Goal: Task Accomplishment & Management: Complete application form

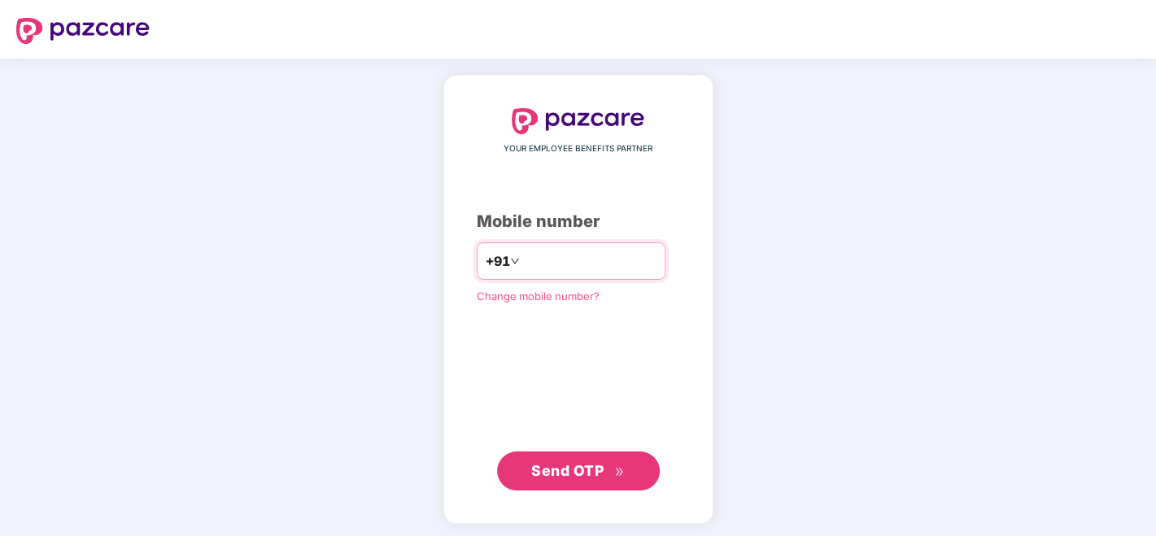
click at [625, 270] on input "number" at bounding box center [589, 261] width 133 height 26
type input "**********"
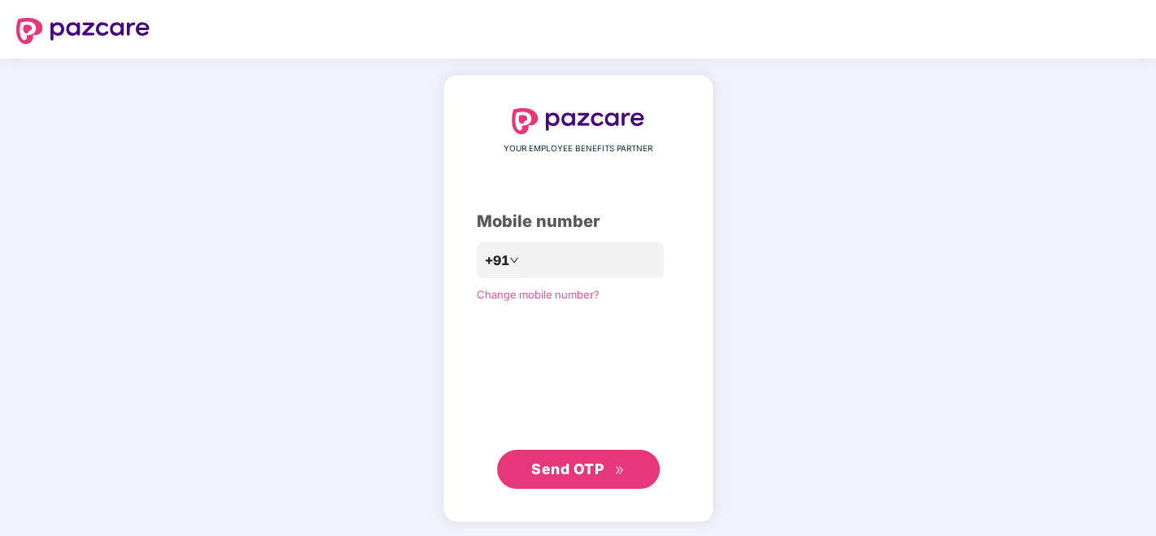
click at [557, 456] on button "Send OTP" at bounding box center [578, 469] width 163 height 39
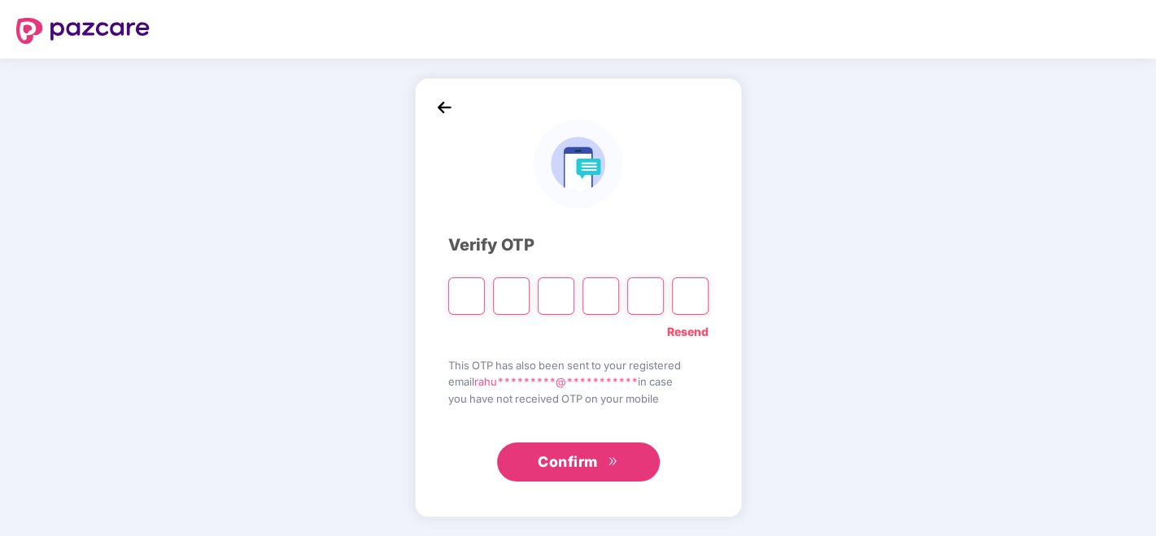
type input "*"
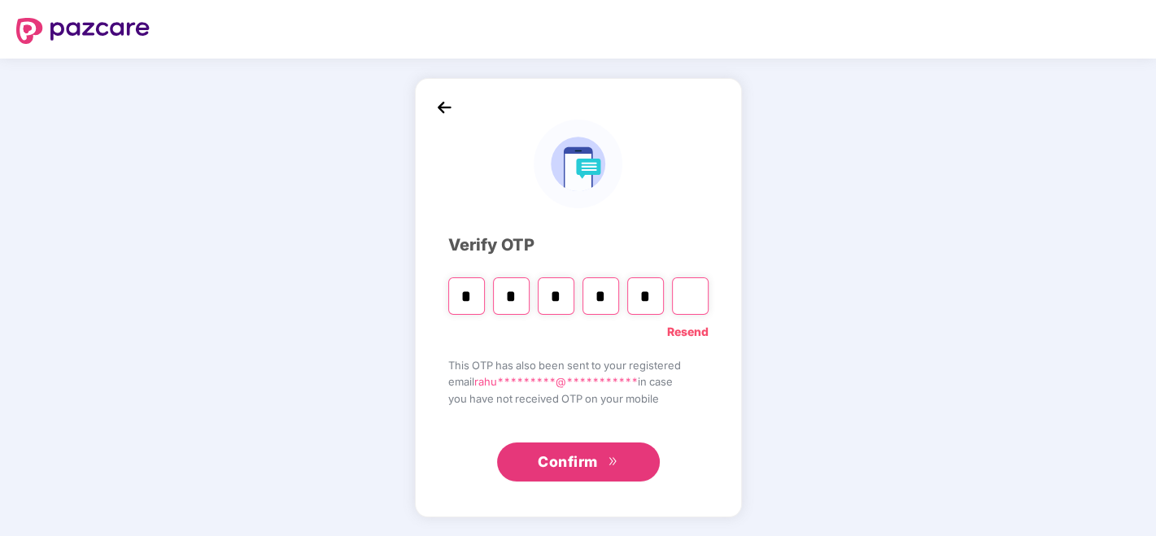
type input "*"
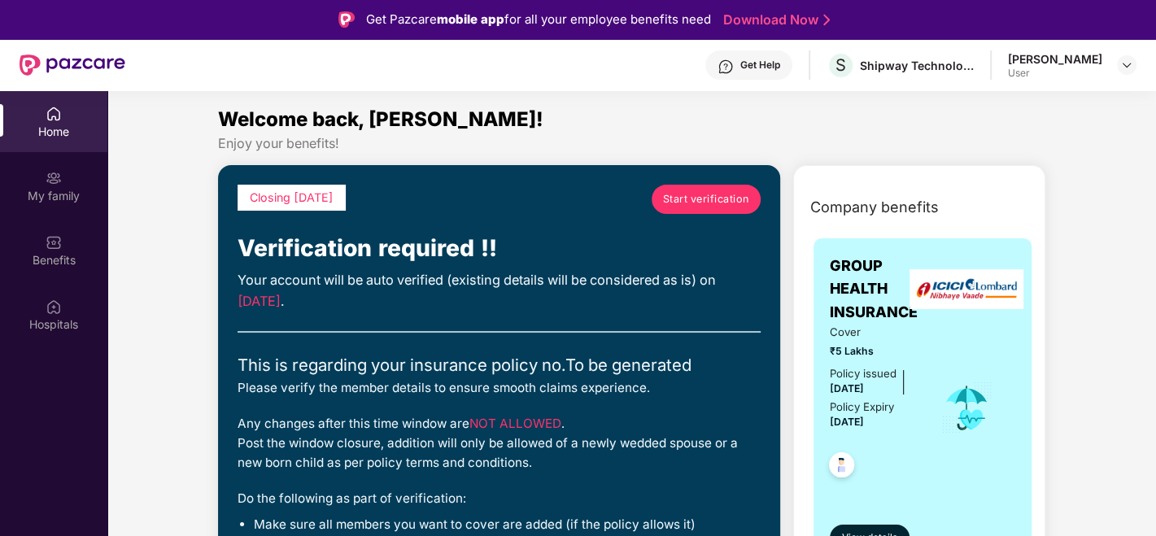
click at [685, 198] on span "Start verification" at bounding box center [706, 199] width 86 height 16
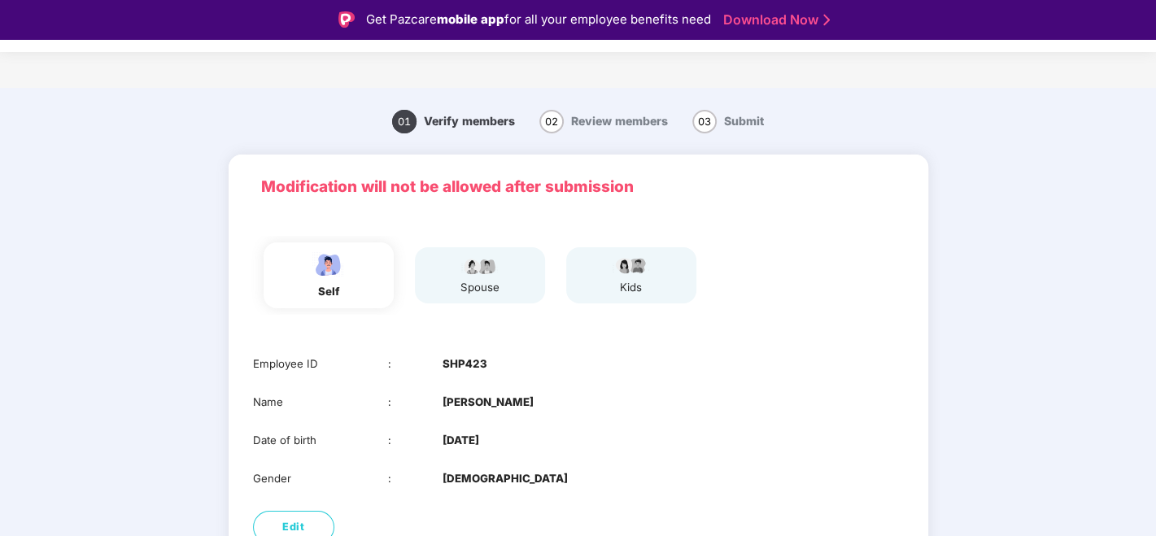
click at [945, 244] on div "01 Verify members 02 Review members 03 Submit Modification will not be allowed …" at bounding box center [578, 389] width 910 height 587
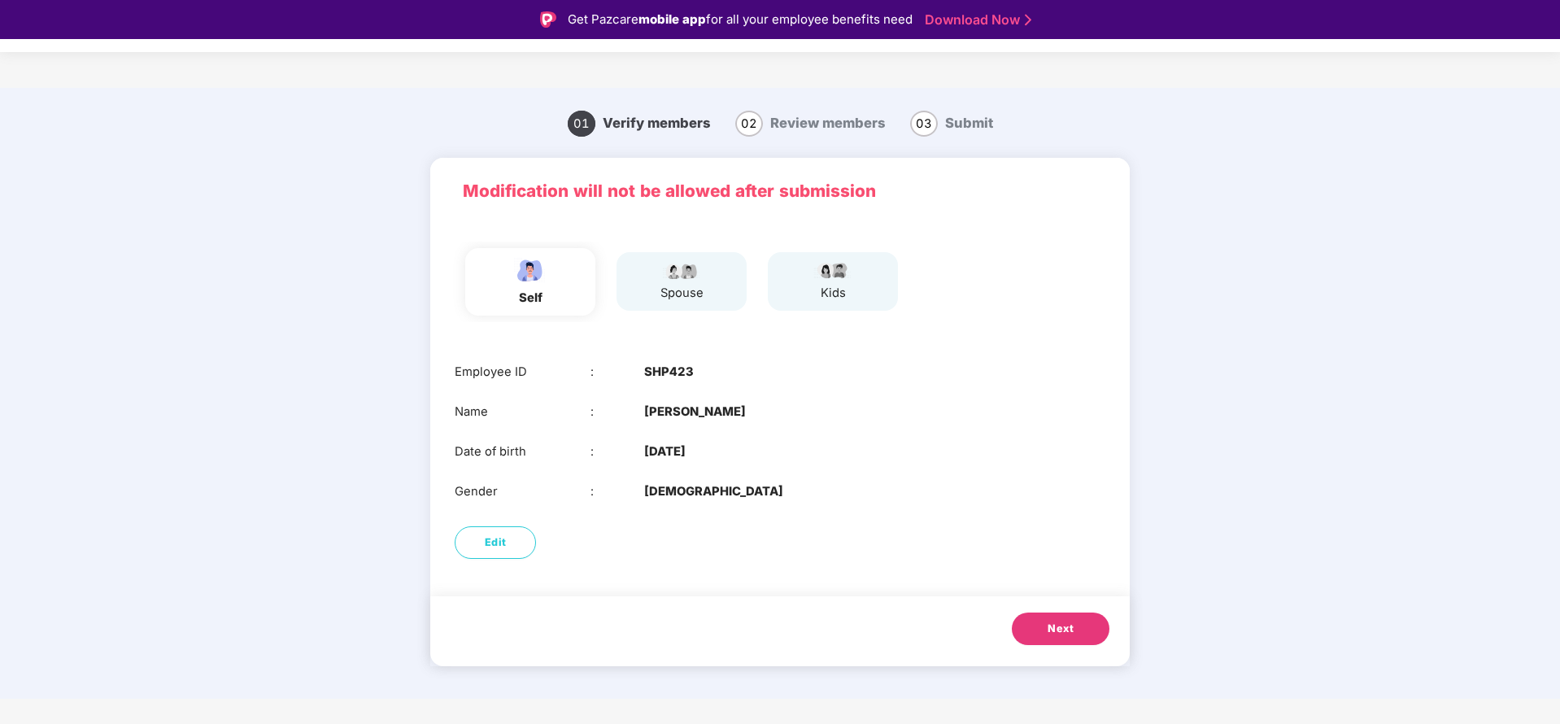
click at [1085, 535] on button "Next" at bounding box center [1061, 628] width 98 height 33
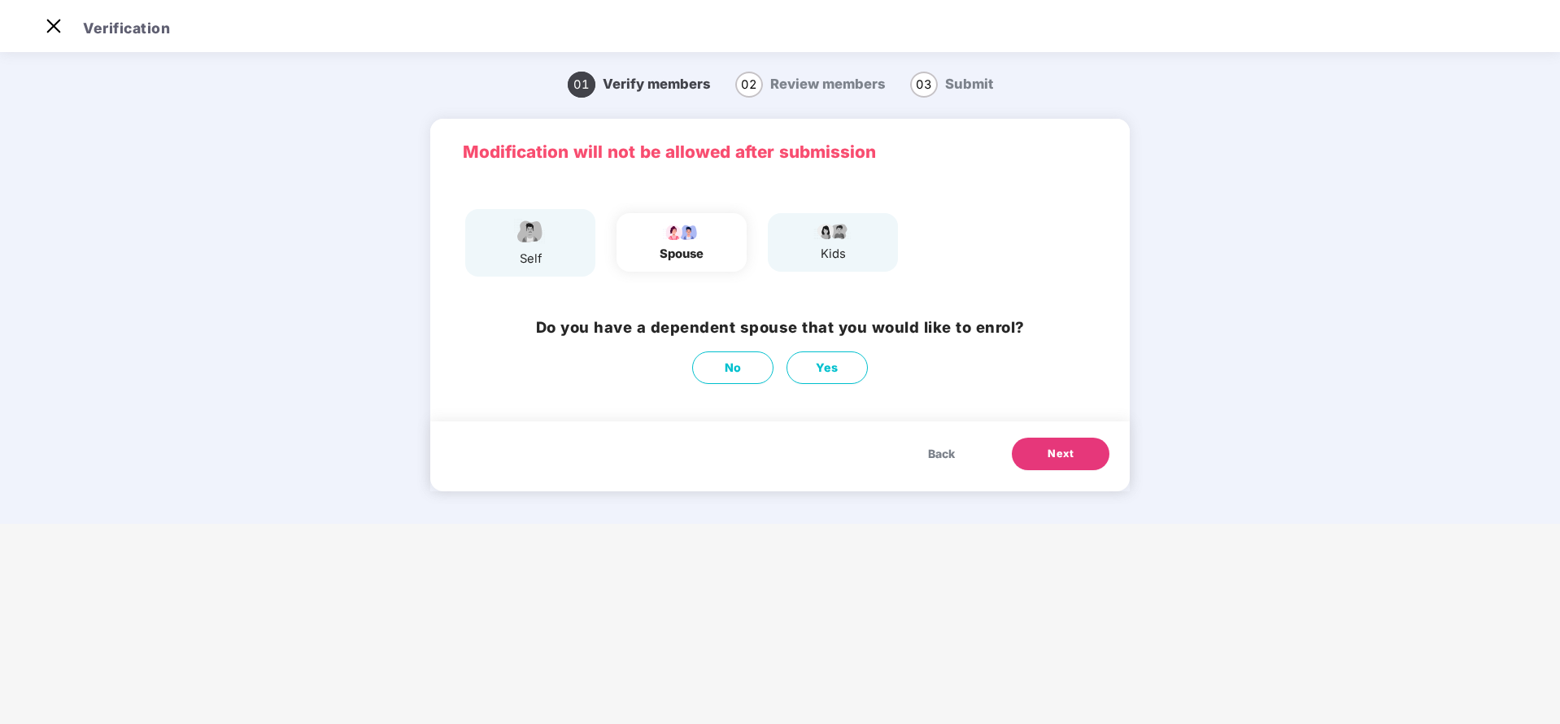
click at [591, 323] on h3 "Do you have a dependent spouse that you would like to enrol?" at bounding box center [780, 328] width 489 height 24
click at [900, 309] on div "Do you have a dependent spouse that you would like to enrol? No Yes" at bounding box center [779, 349] width 699 height 85
click at [736, 372] on span "No" at bounding box center [733, 368] width 17 height 18
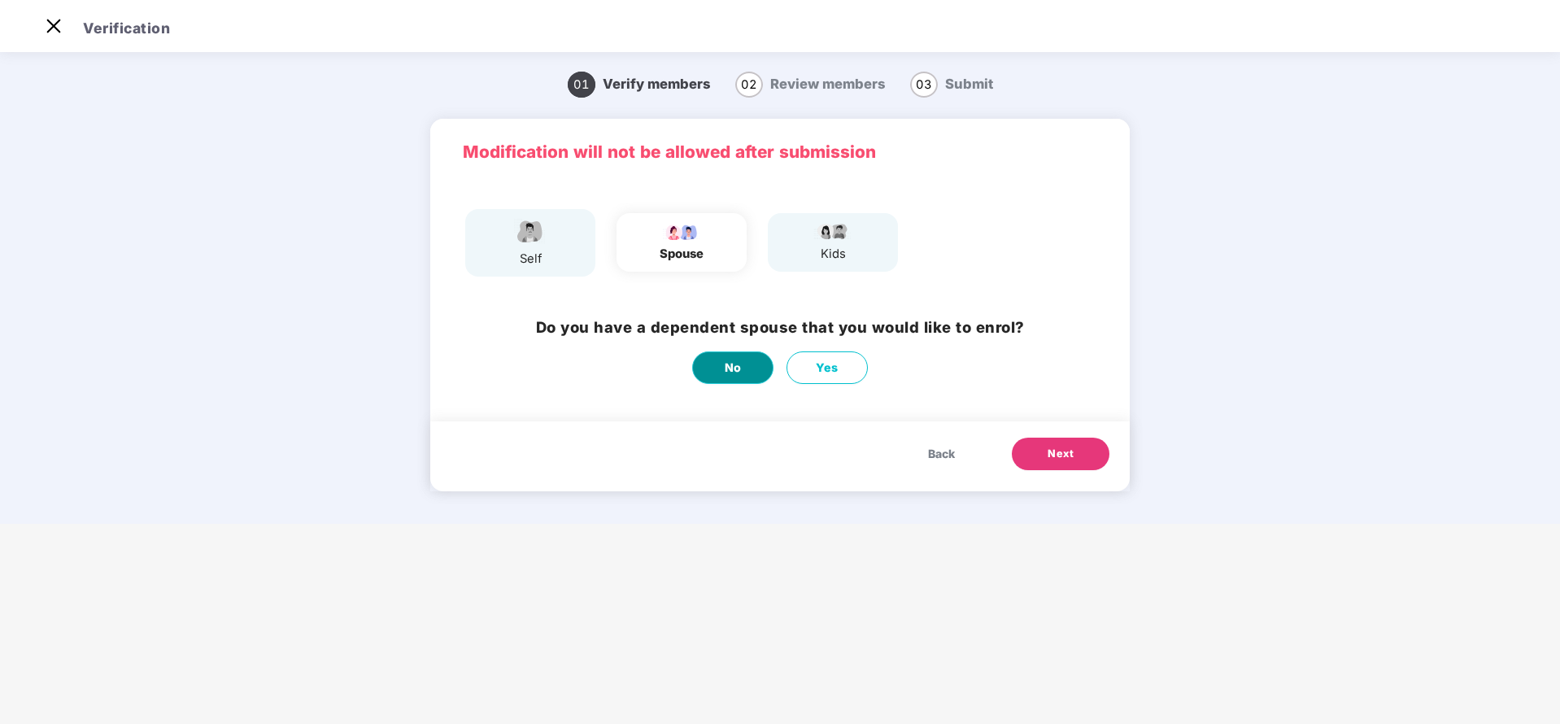
scroll to position [0, 0]
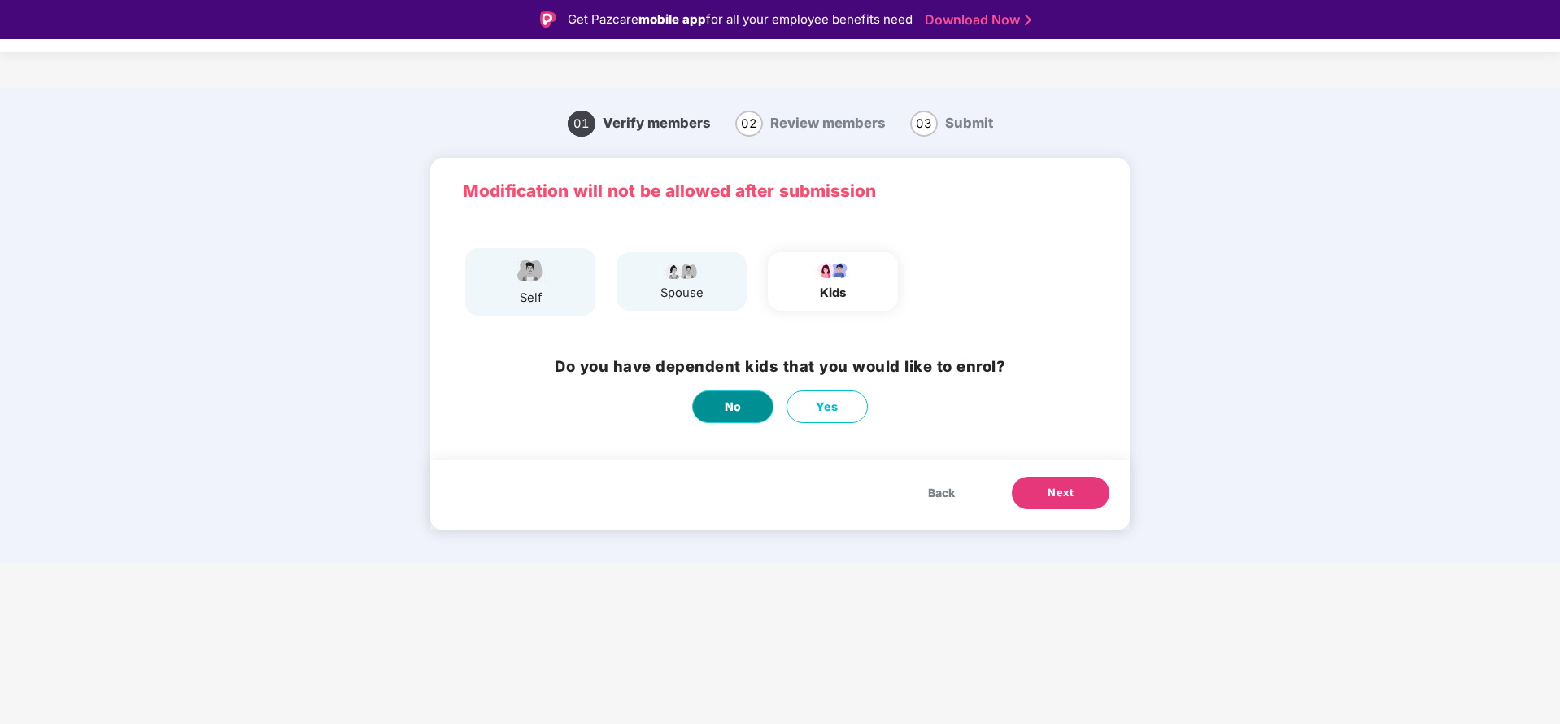
click at [754, 407] on button "No" at bounding box center [732, 406] width 81 height 33
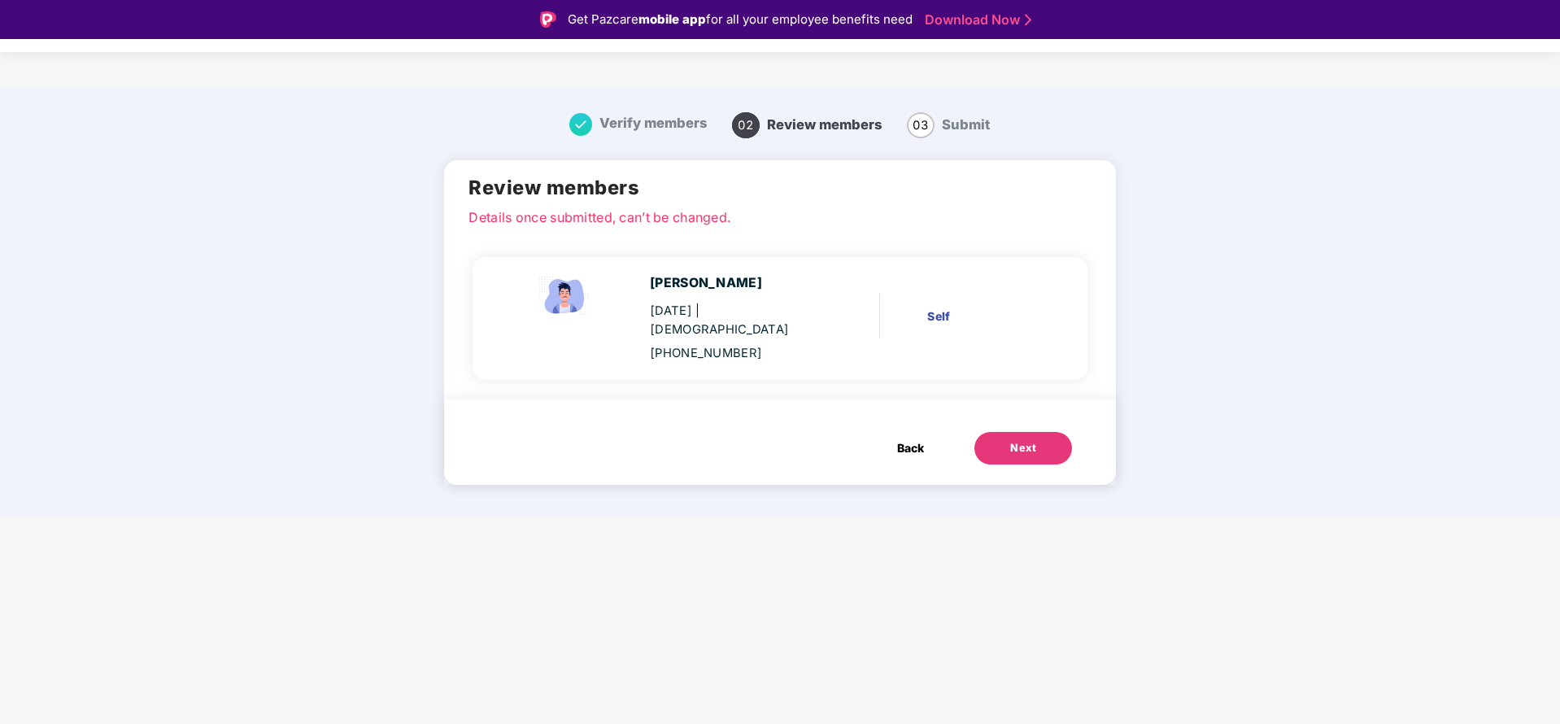
click at [1038, 432] on button "Next" at bounding box center [1023, 448] width 98 height 33
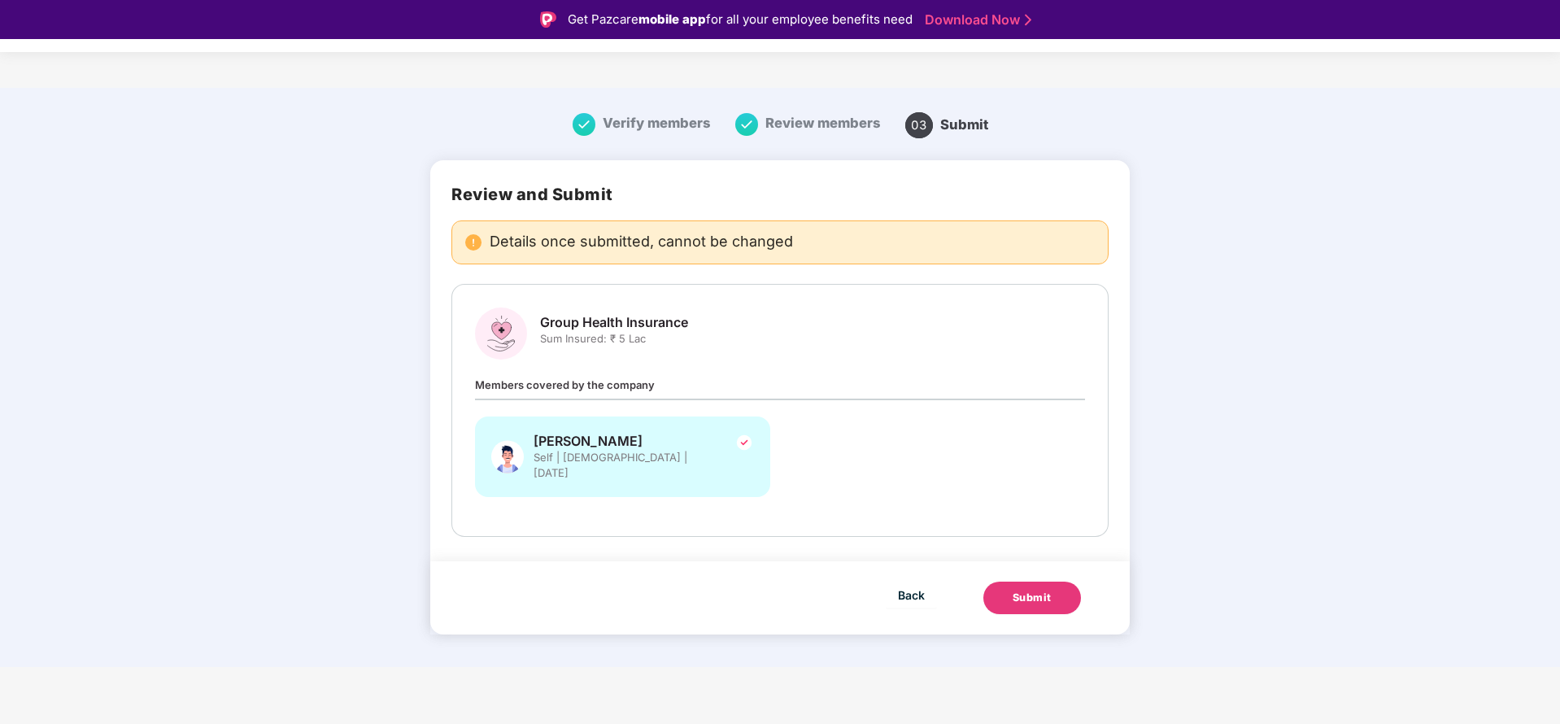
click at [1008, 535] on button "Submit" at bounding box center [1032, 598] width 98 height 33
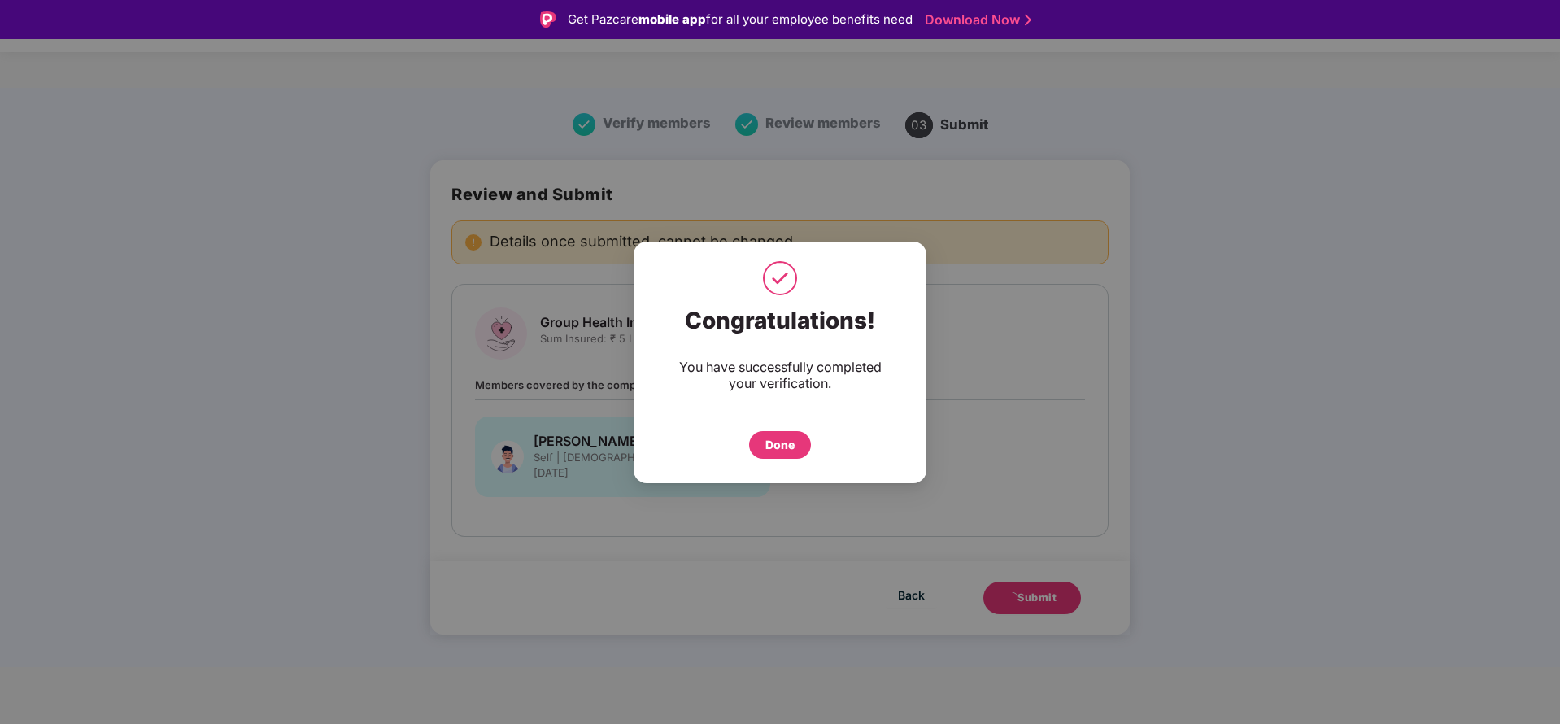
click at [773, 451] on div "Done" at bounding box center [779, 445] width 29 height 18
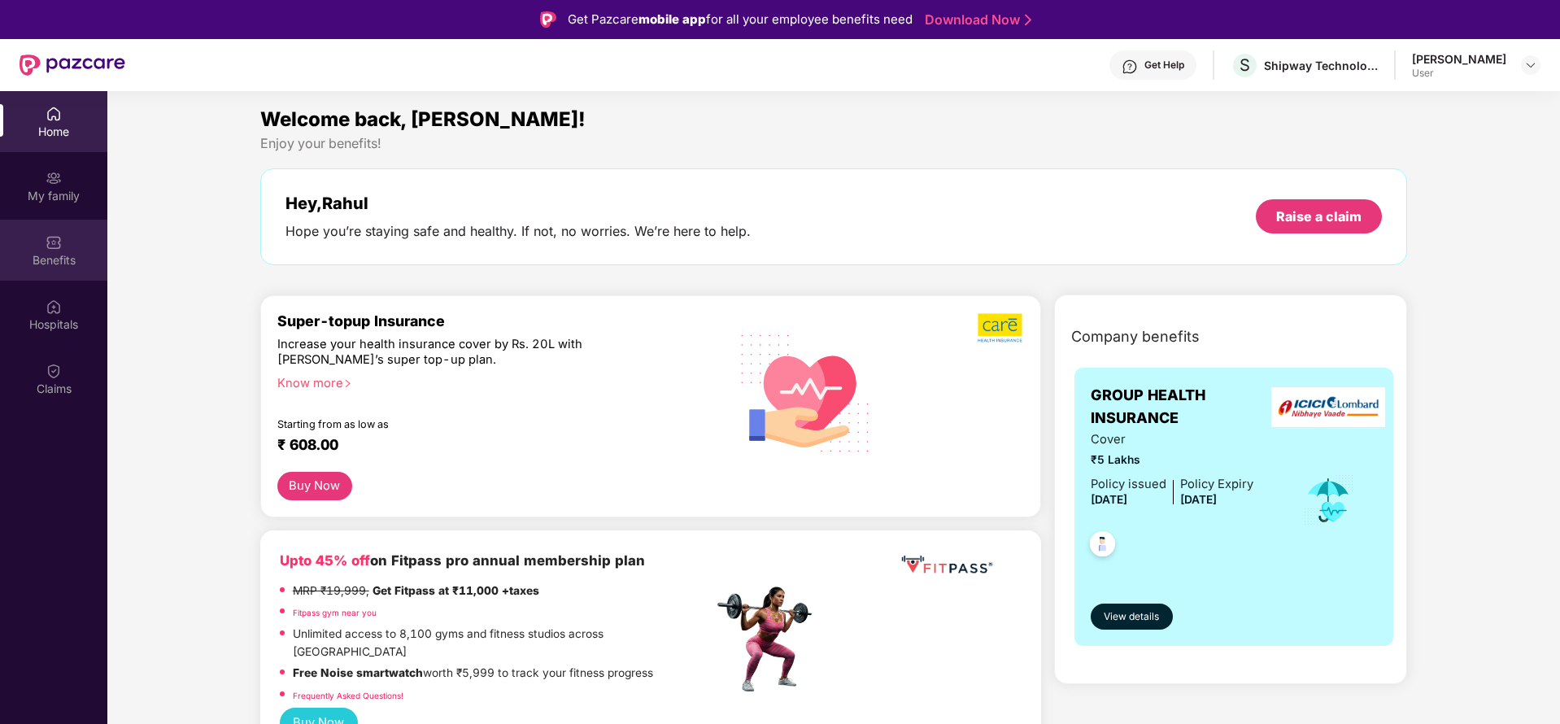
click at [66, 259] on div "Benefits" at bounding box center [53, 260] width 107 height 16
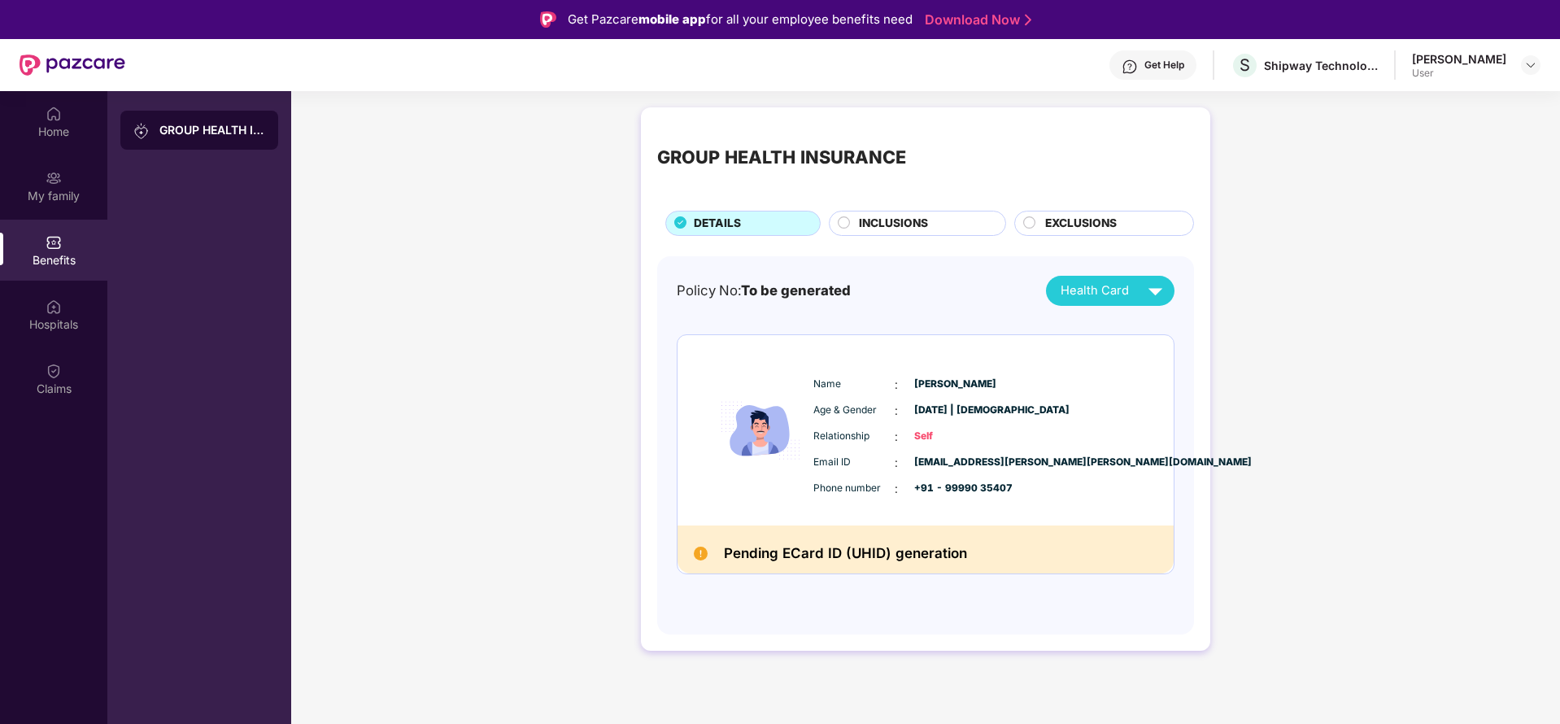
click at [203, 120] on div "GROUP HEALTH INSURANCE" at bounding box center [199, 130] width 158 height 39
click at [57, 136] on div "Home" at bounding box center [53, 132] width 107 height 16
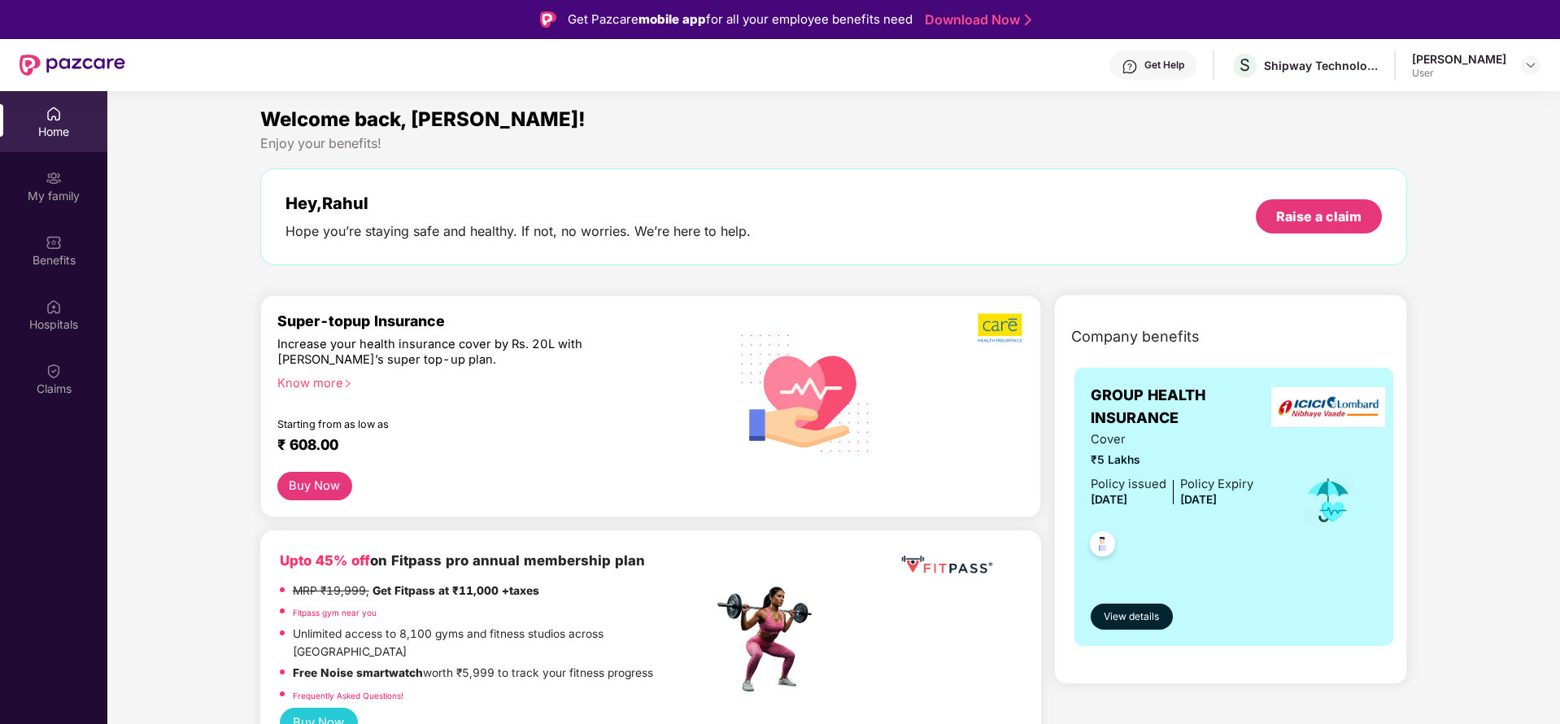
scroll to position [91, 0]
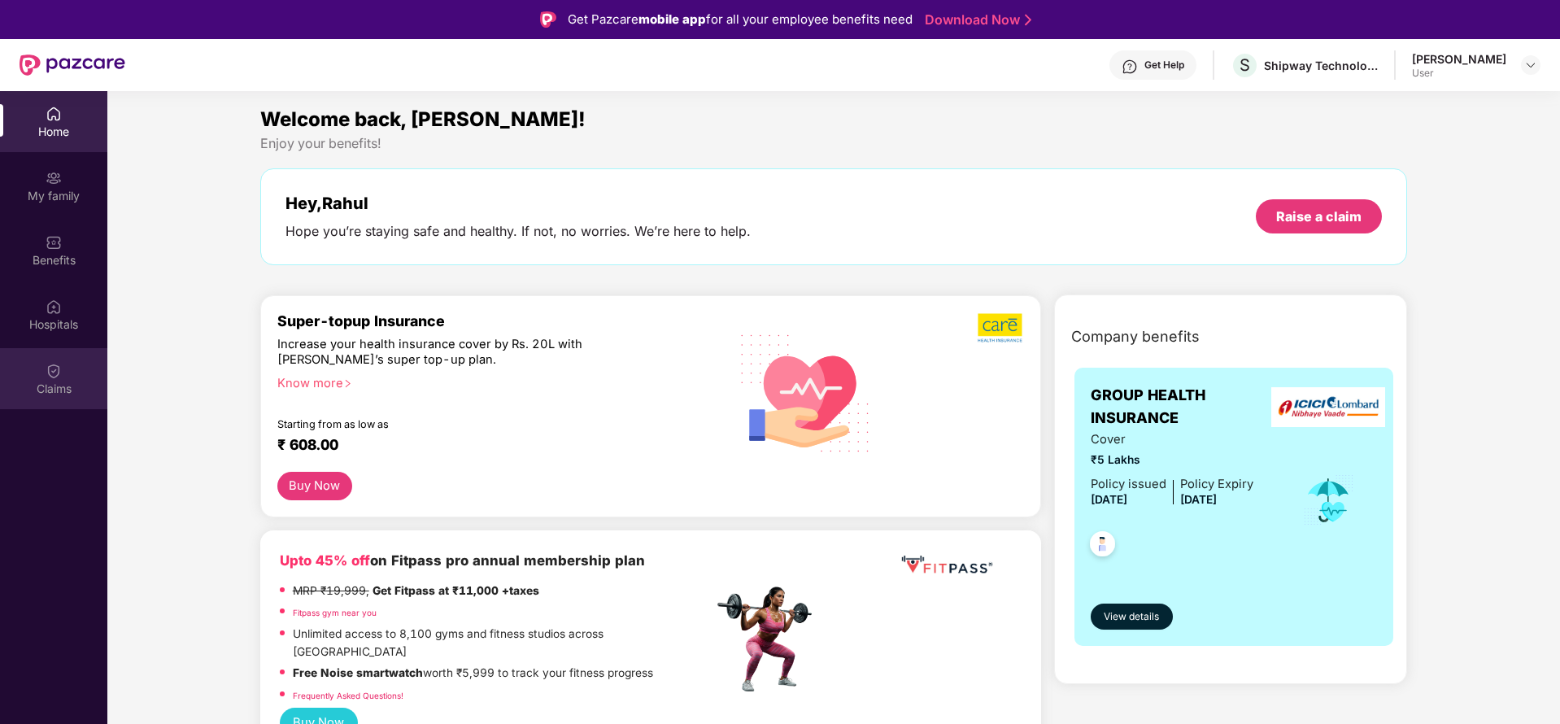
click at [64, 376] on div "Claims" at bounding box center [53, 378] width 107 height 61
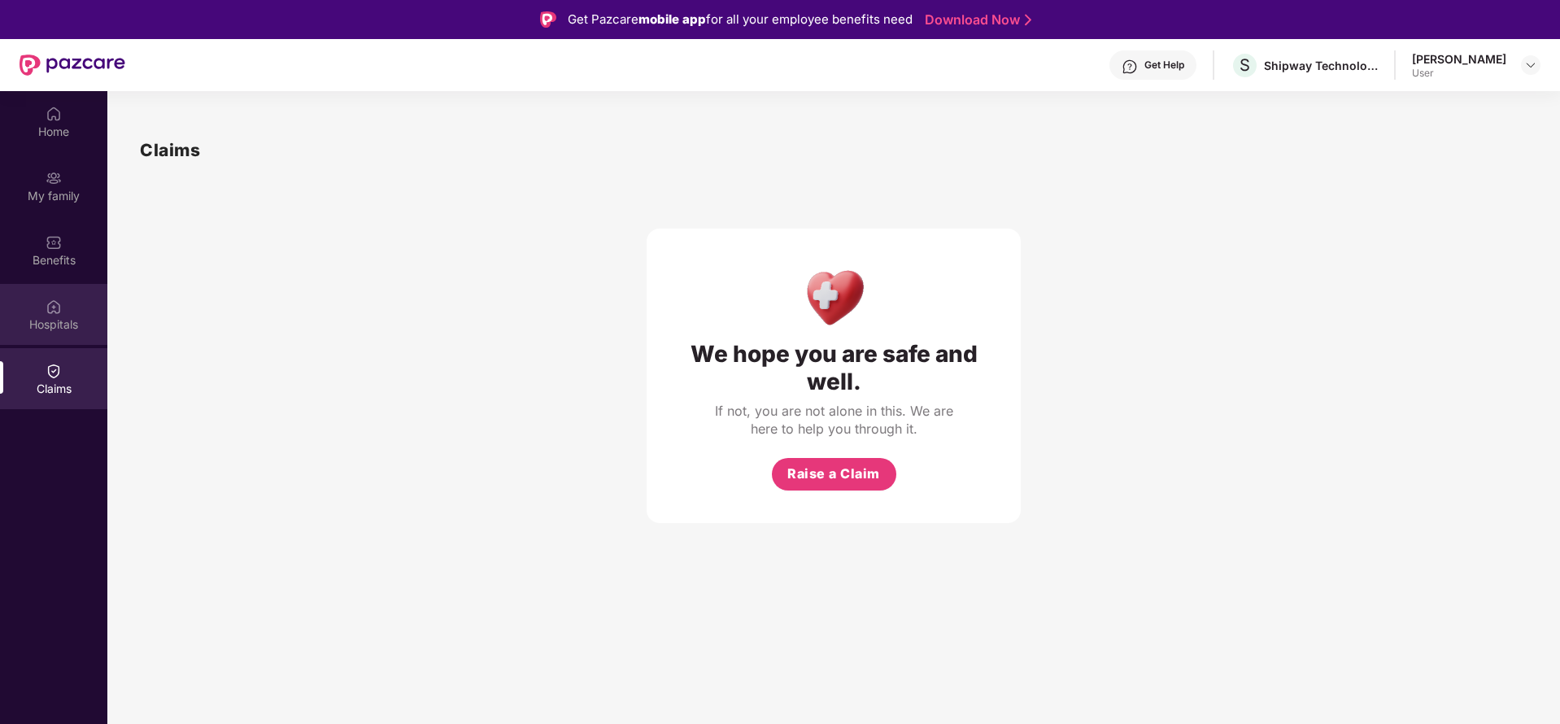
click at [19, 304] on div "Hospitals" at bounding box center [53, 314] width 107 height 61
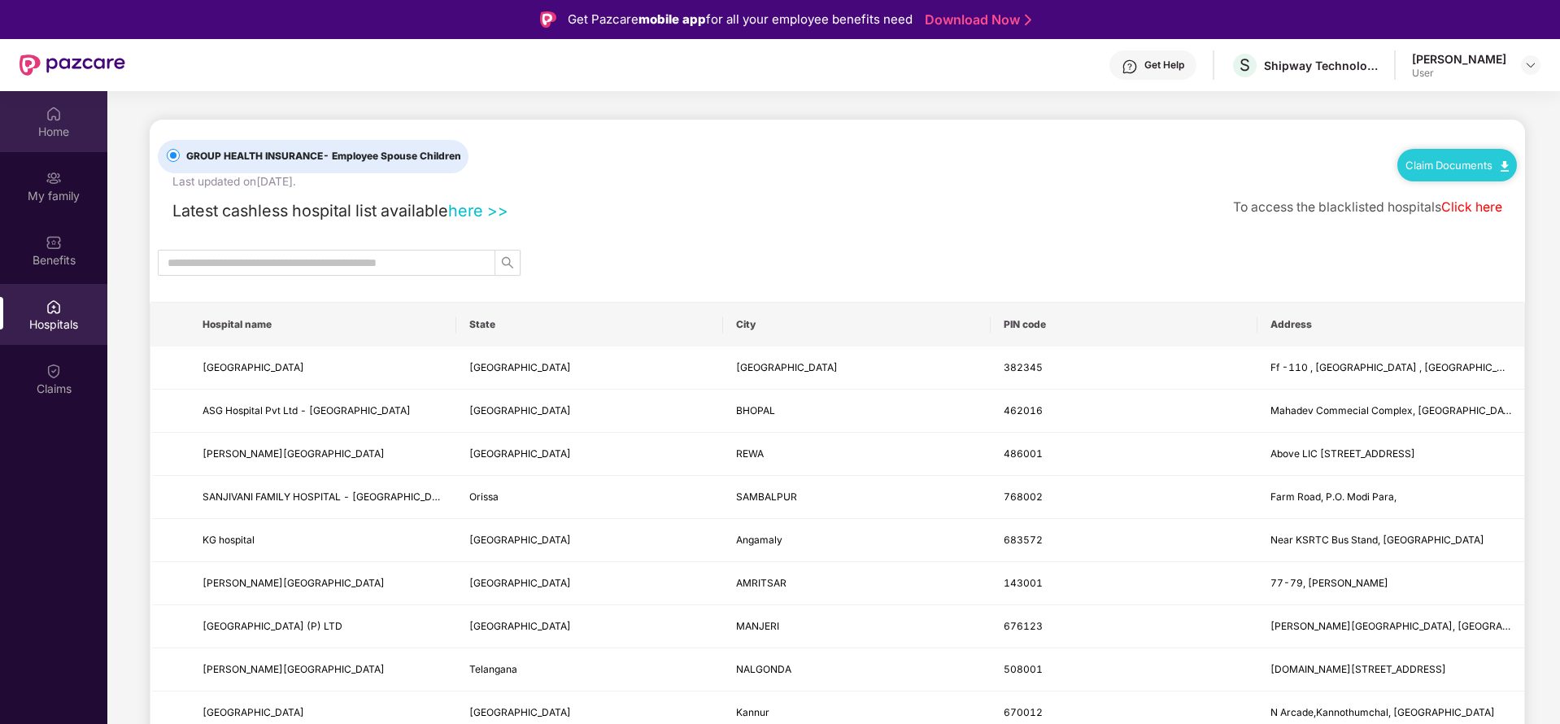
click at [50, 120] on img at bounding box center [54, 114] width 16 height 16
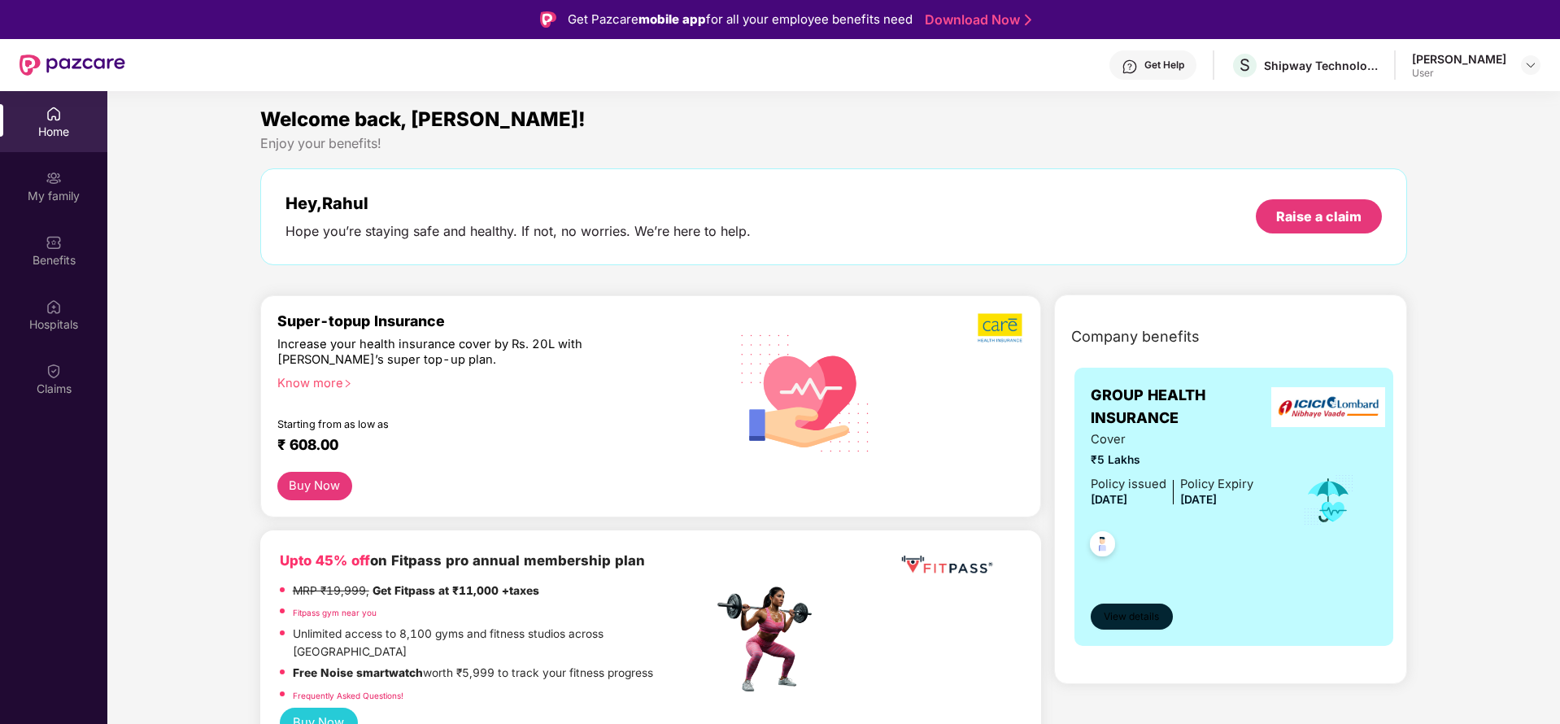
click at [1124, 619] on span "View details" at bounding box center [1131, 616] width 55 height 15
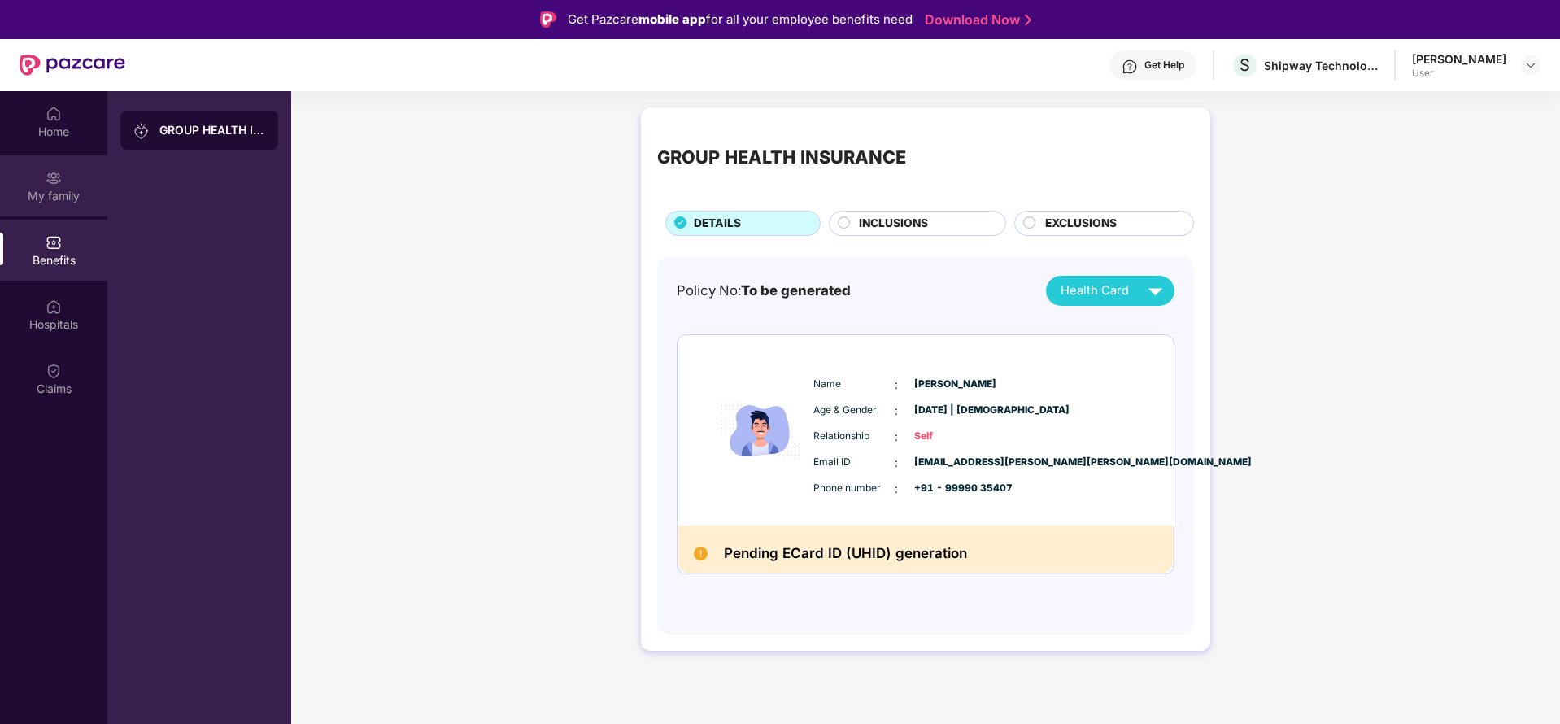
click at [58, 159] on div "My family" at bounding box center [53, 185] width 107 height 61
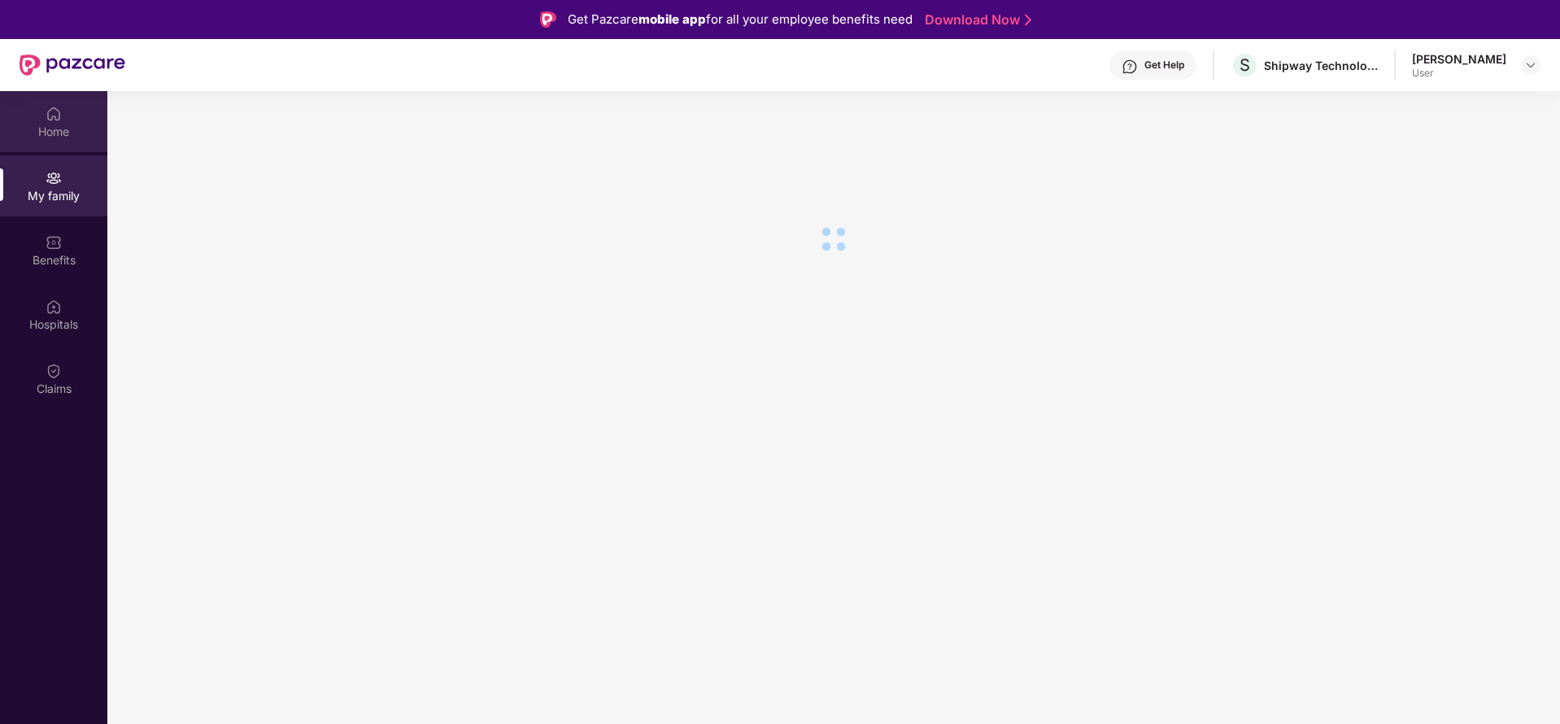
click at [53, 144] on div "Home" at bounding box center [53, 121] width 107 height 61
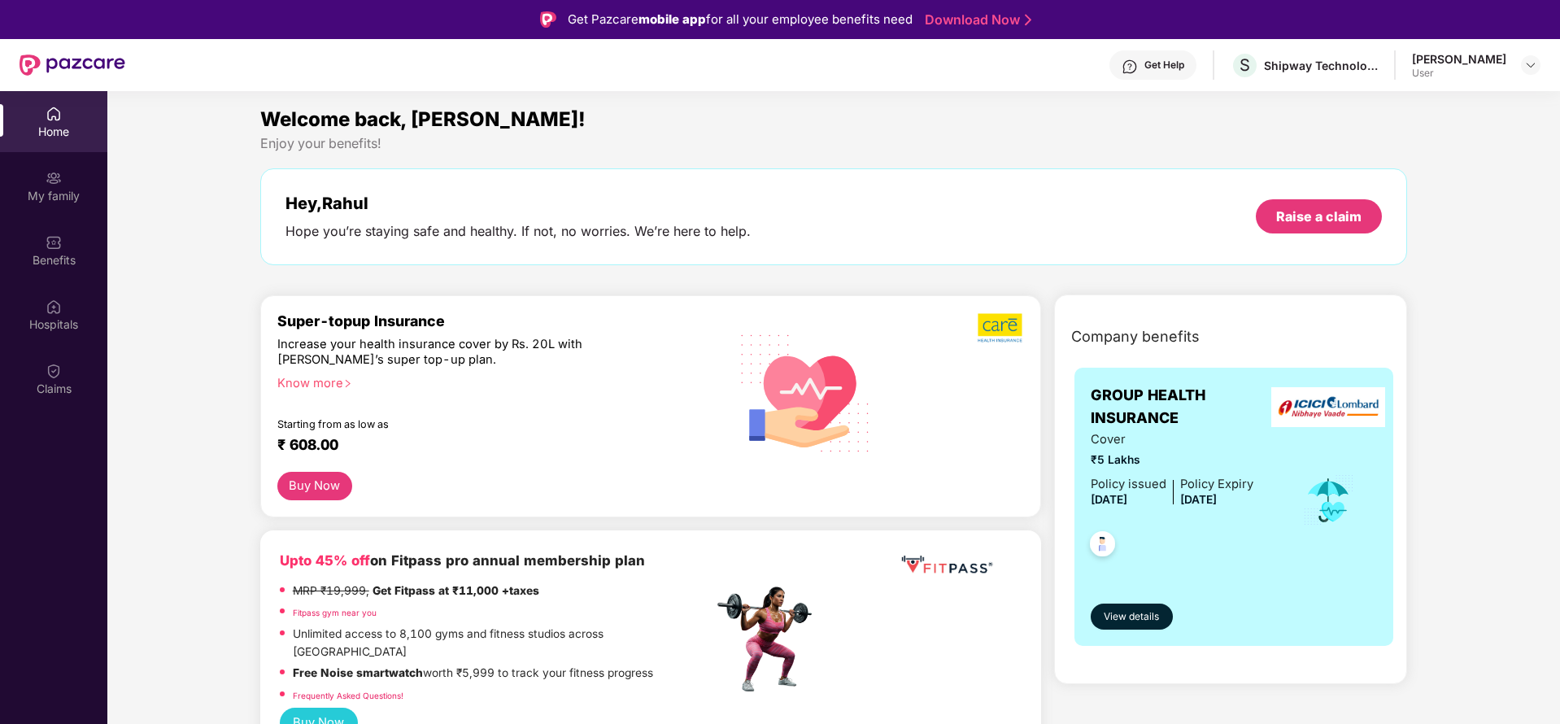
click at [1075, 148] on div "Enjoy your benefits!" at bounding box center [834, 143] width 1148 height 17
